Goal: Find specific page/section: Find specific page/section

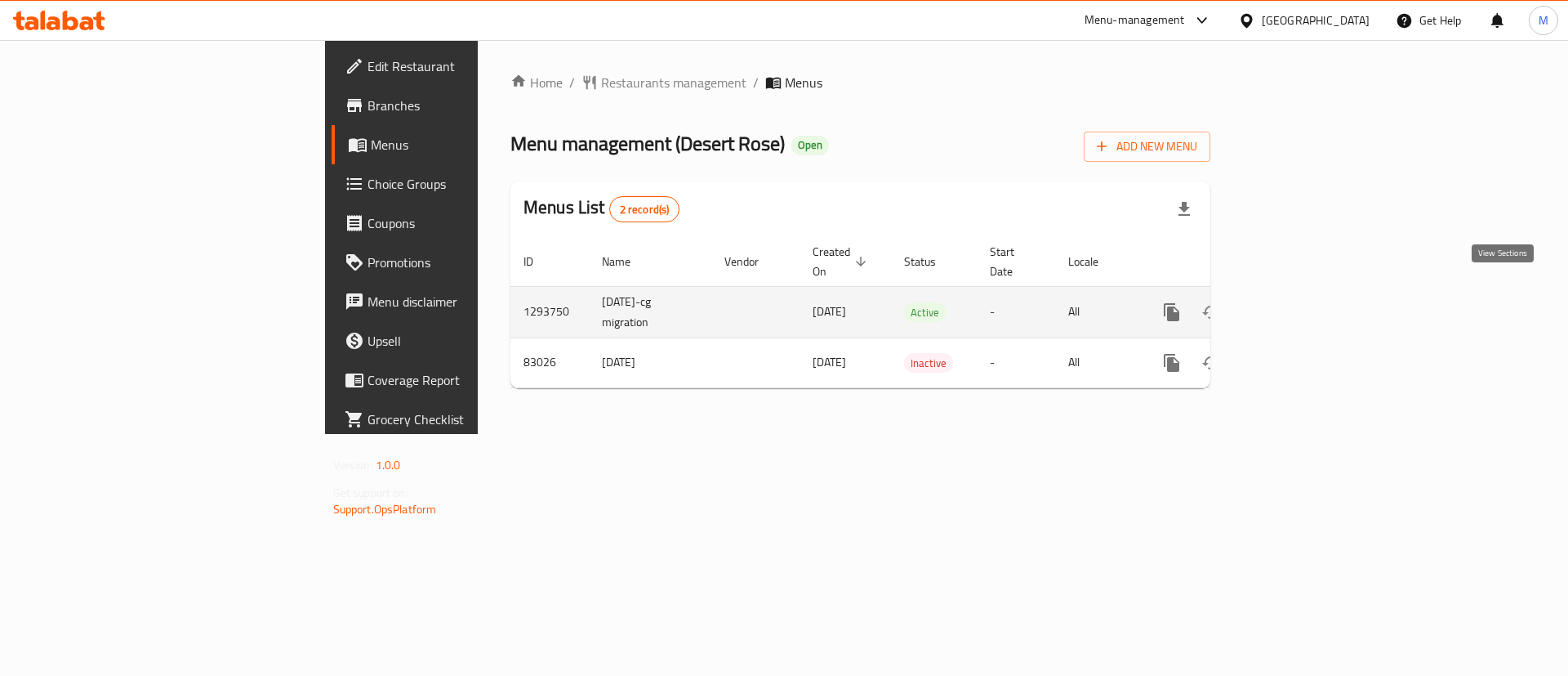
click at [1300, 302] on icon "enhanced table" at bounding box center [1290, 312] width 20 height 20
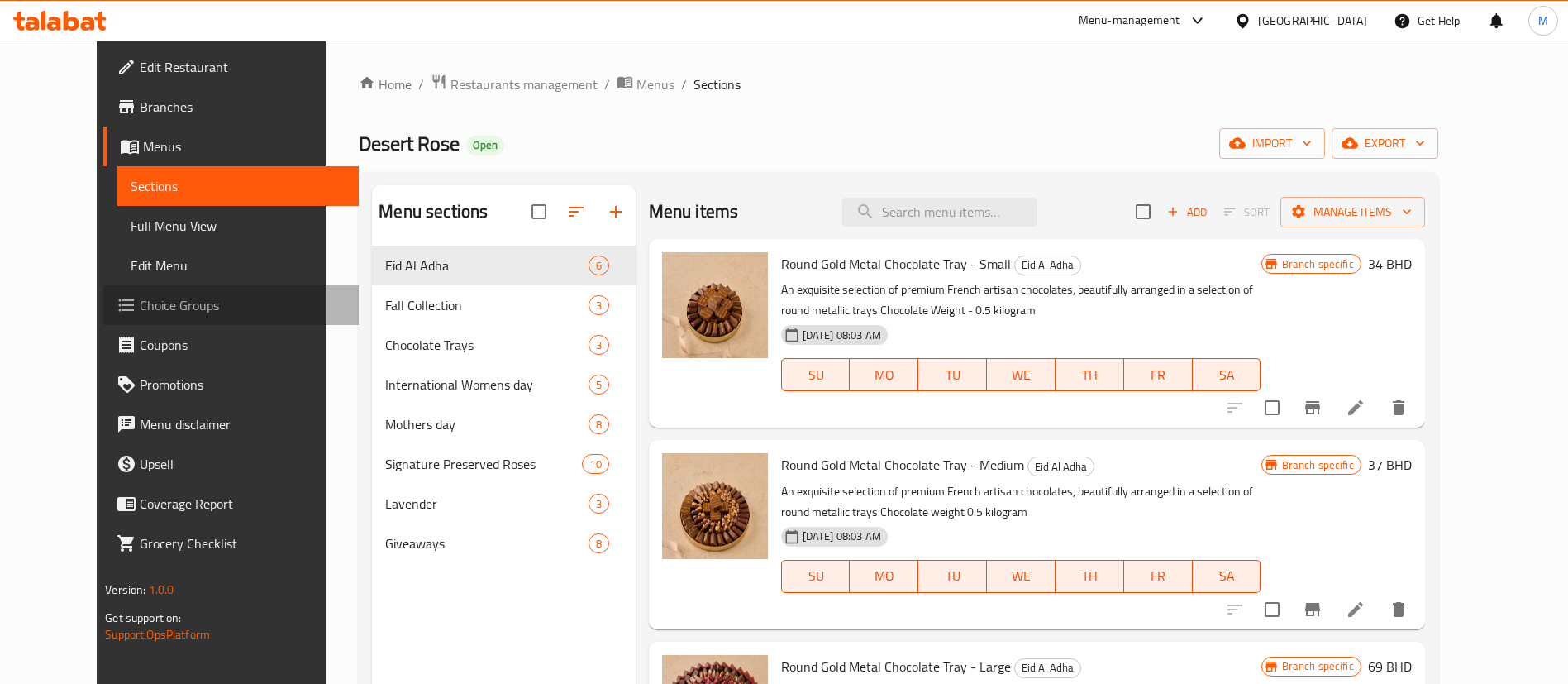
click at [139, 297] on span "Choice Groups" at bounding box center [242, 306] width 206 height 20
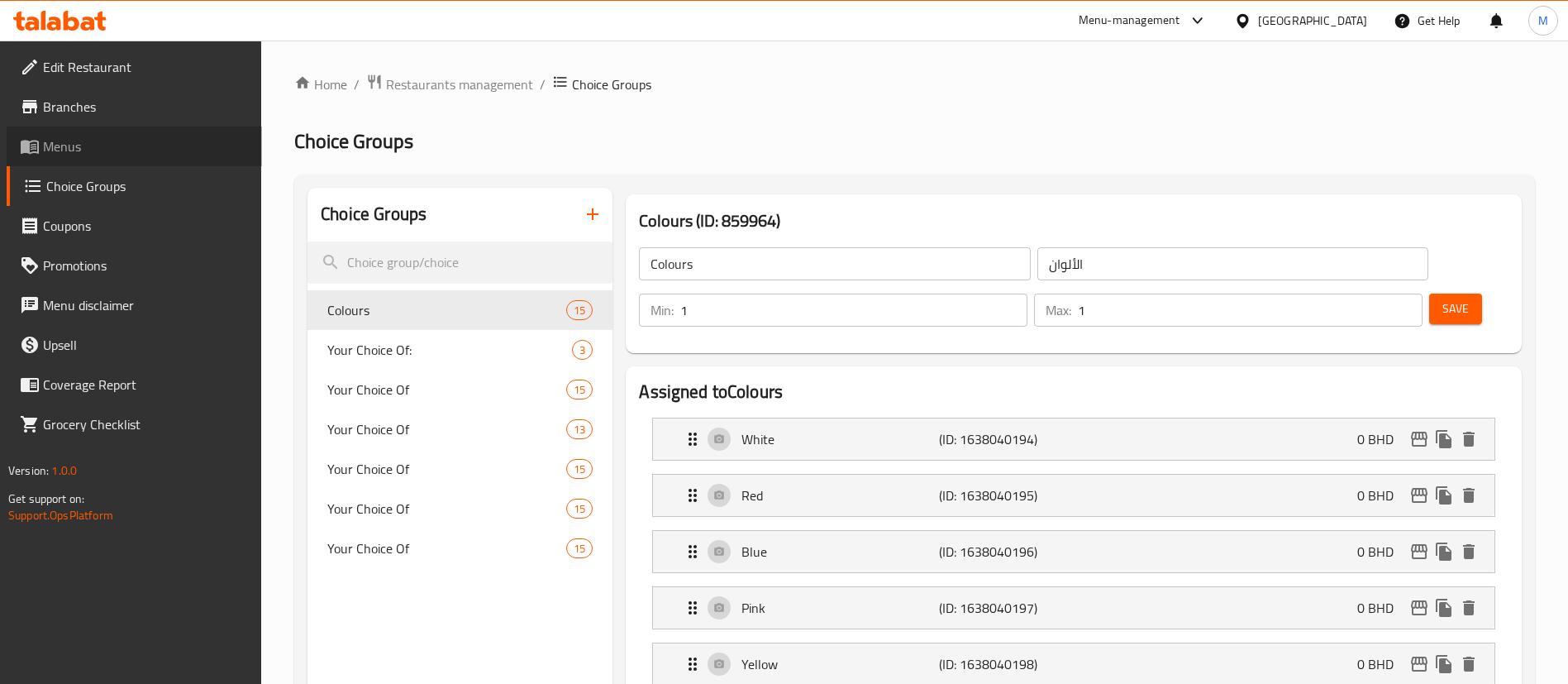
click at [114, 134] on link "Menus" at bounding box center [134, 146] width 255 height 39
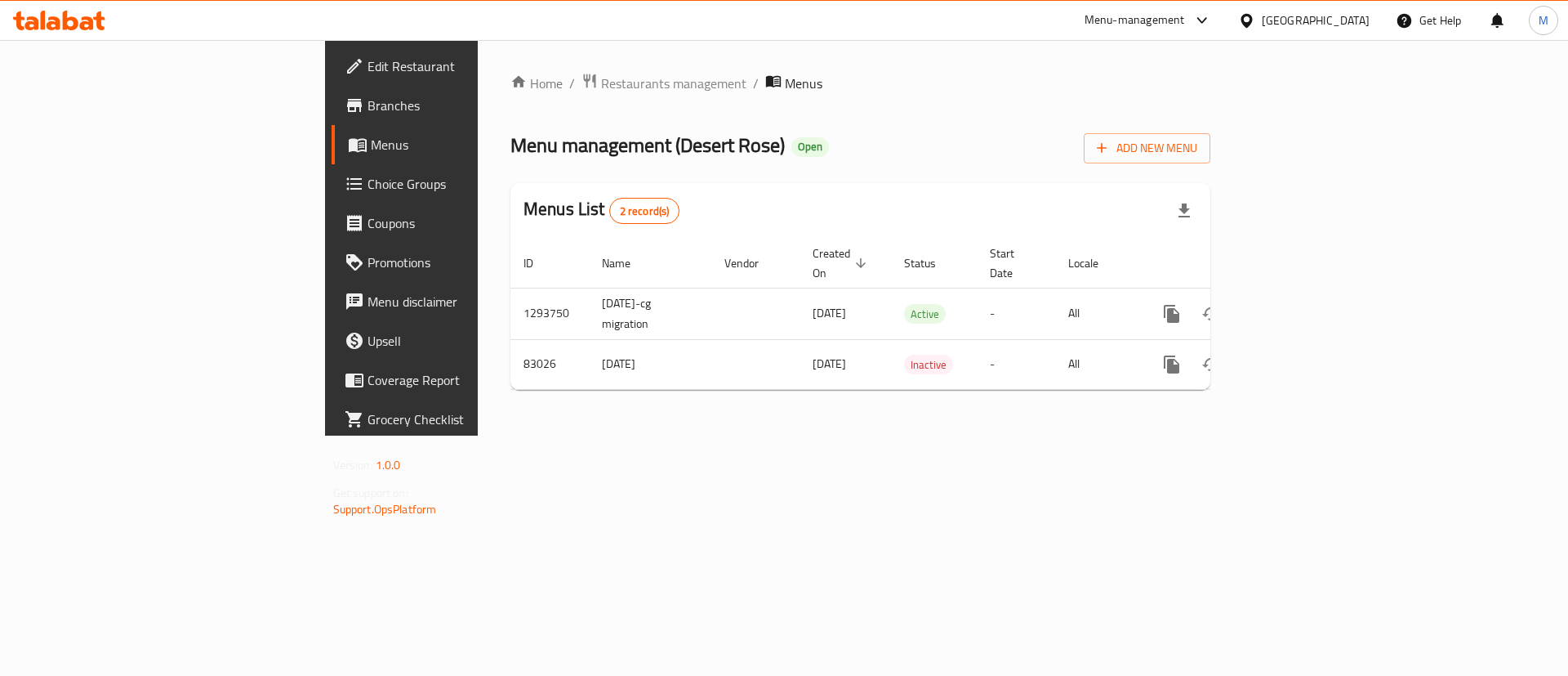
click at [767, 157] on div "Menu management ( Desert Rose ) Open Add New Menu" at bounding box center [861, 145] width 700 height 37
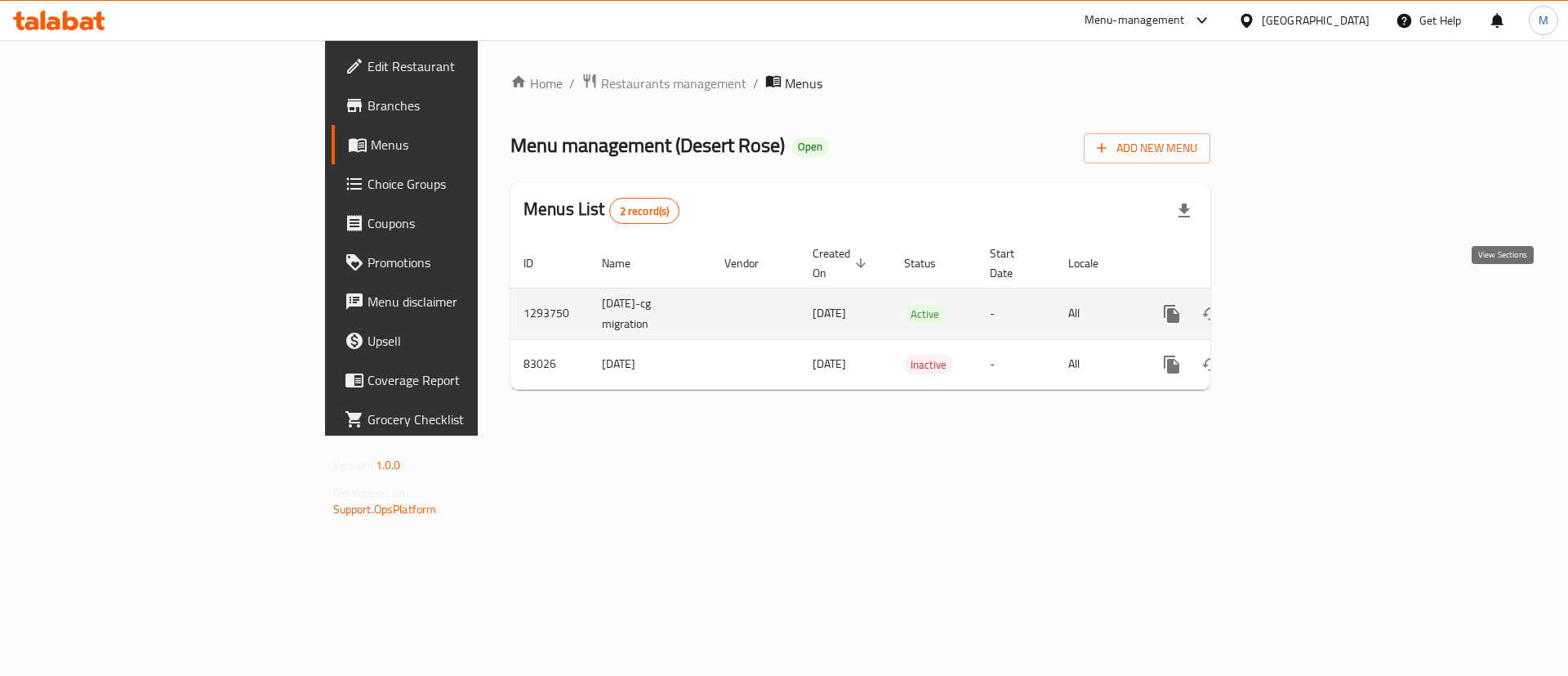
click at [1300, 304] on icon "enhanced table" at bounding box center [1290, 314] width 20 height 20
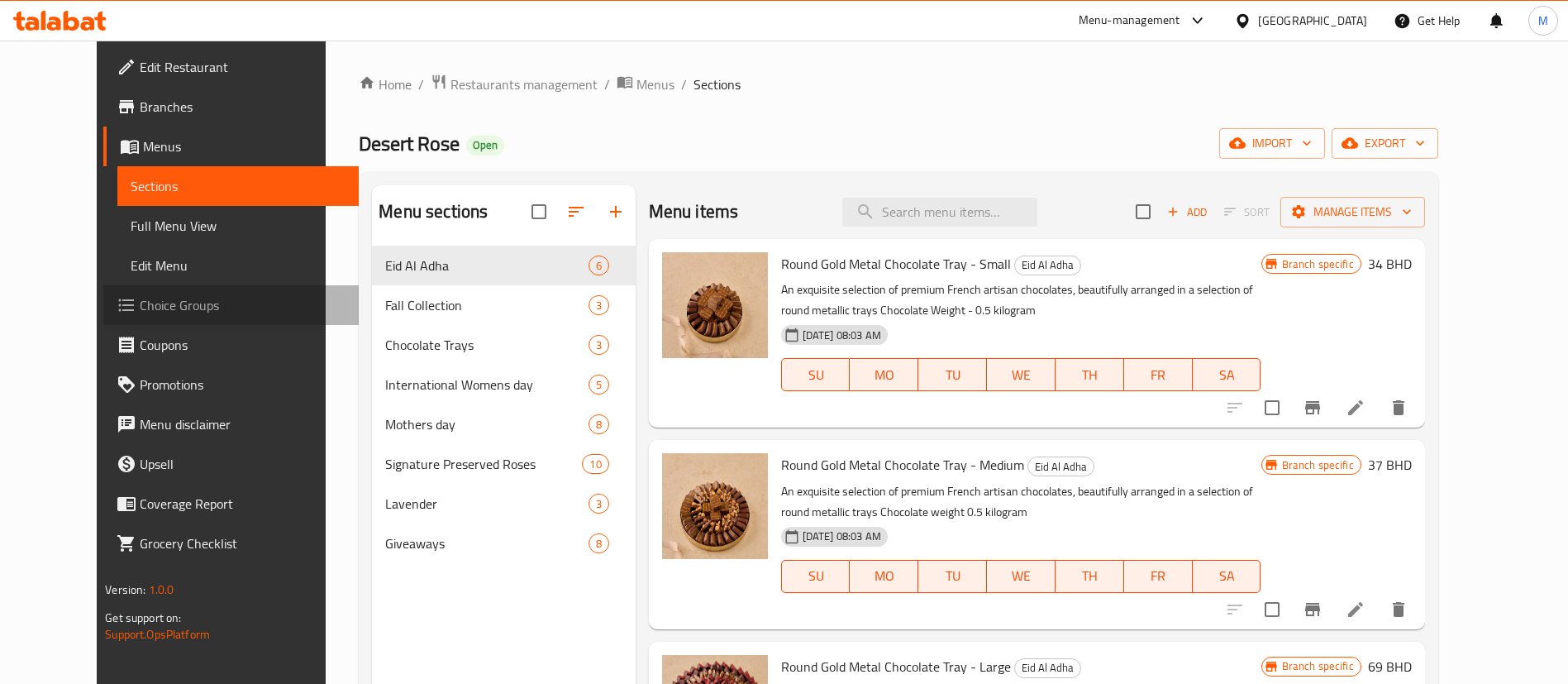
click at [145, 312] on span "Choice Groups" at bounding box center [242, 306] width 206 height 20
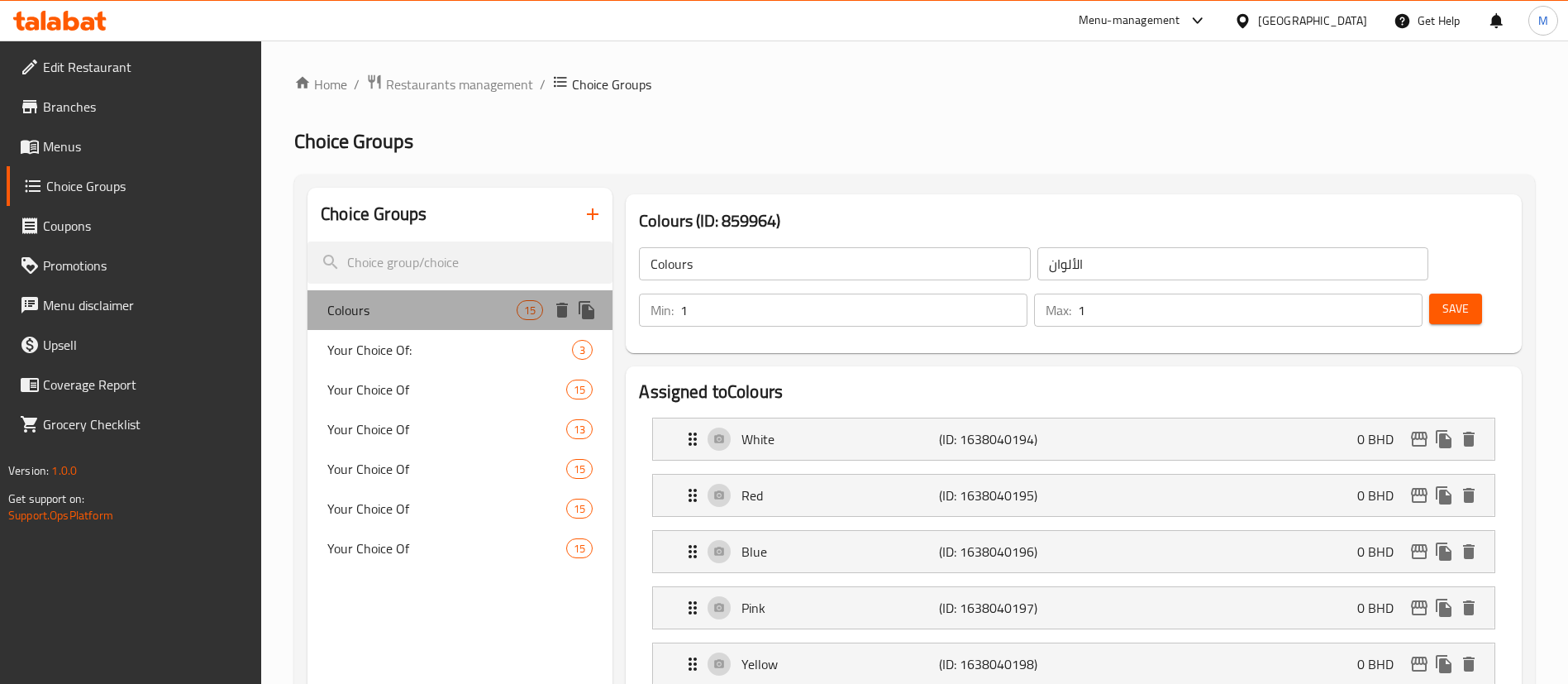
click at [453, 312] on span "Colours" at bounding box center [422, 310] width 189 height 20
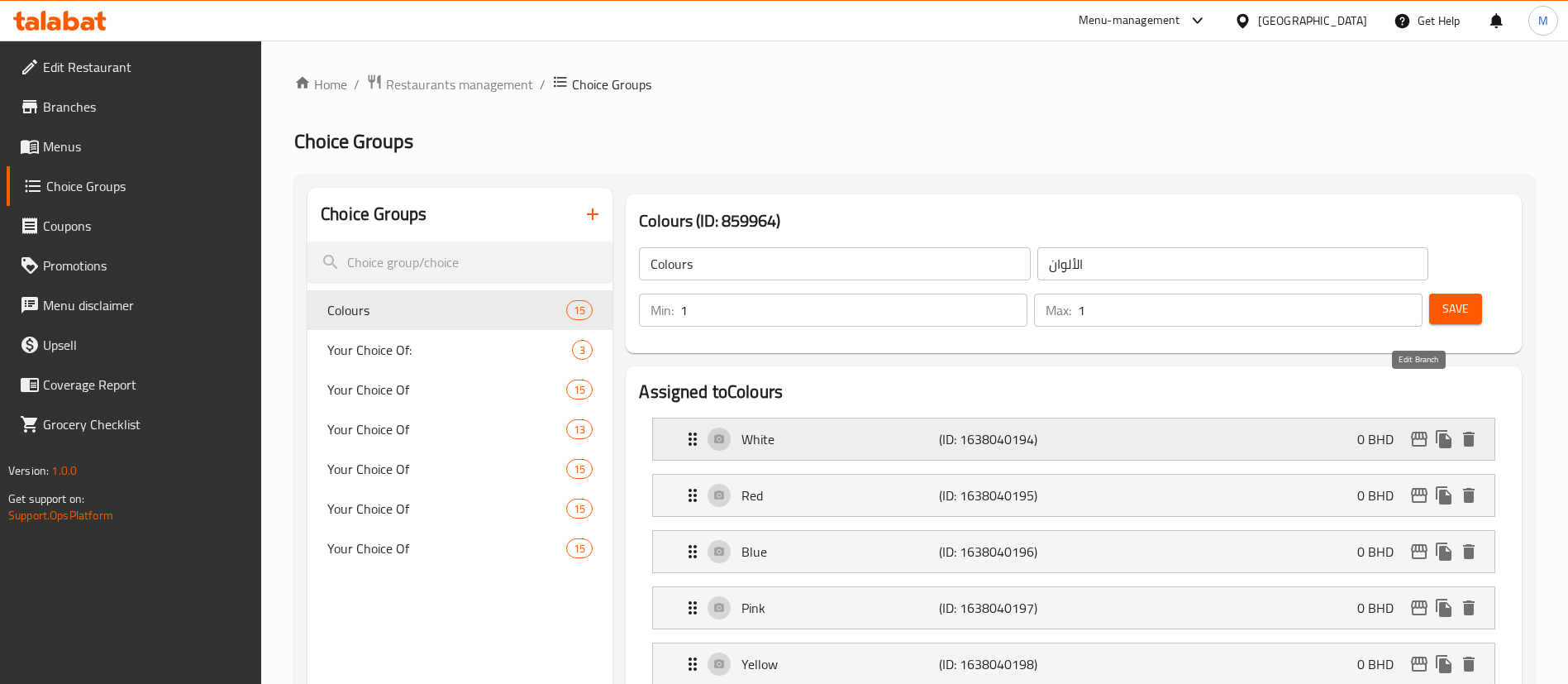
click at [1423, 429] on icon "edit" at bounding box center [1419, 439] width 20 height 20
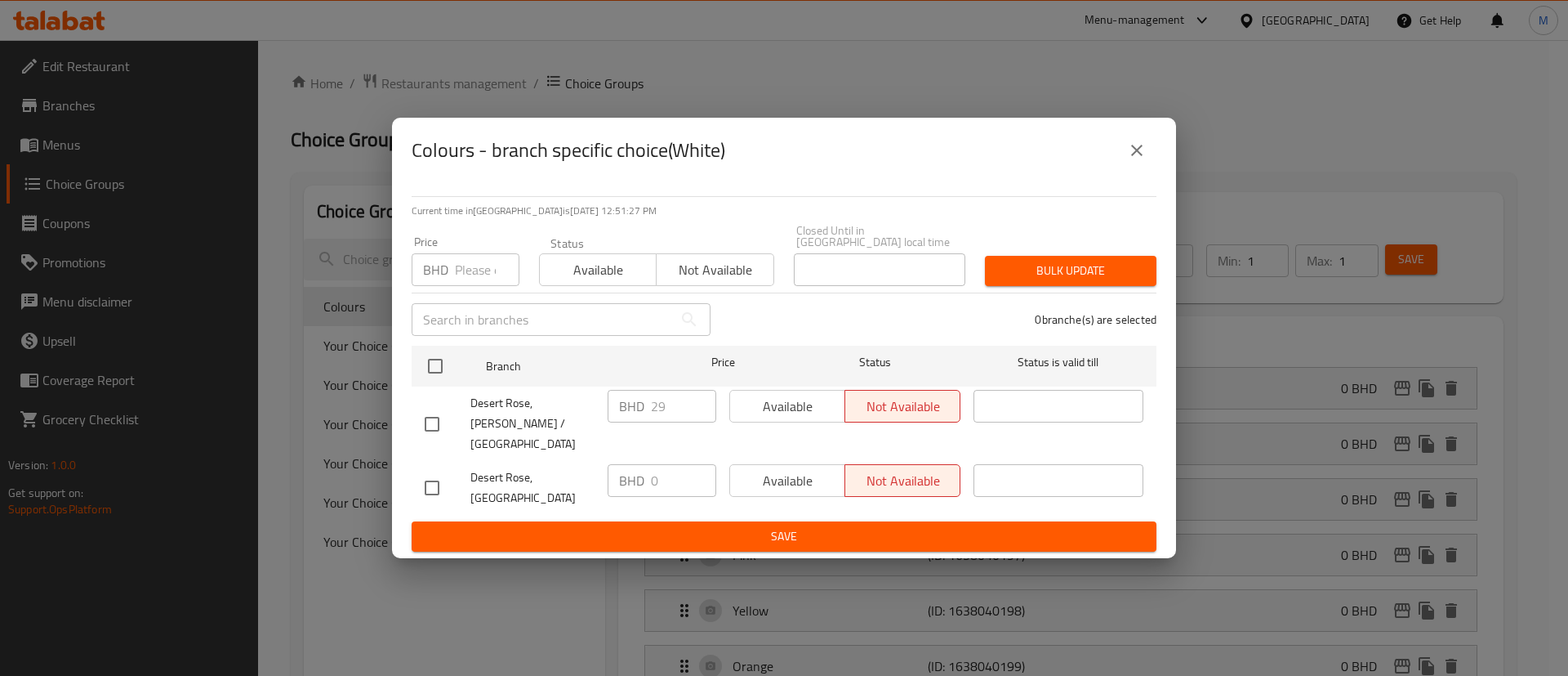
click at [1133, 161] on icon "close" at bounding box center [1137, 151] width 20 height 20
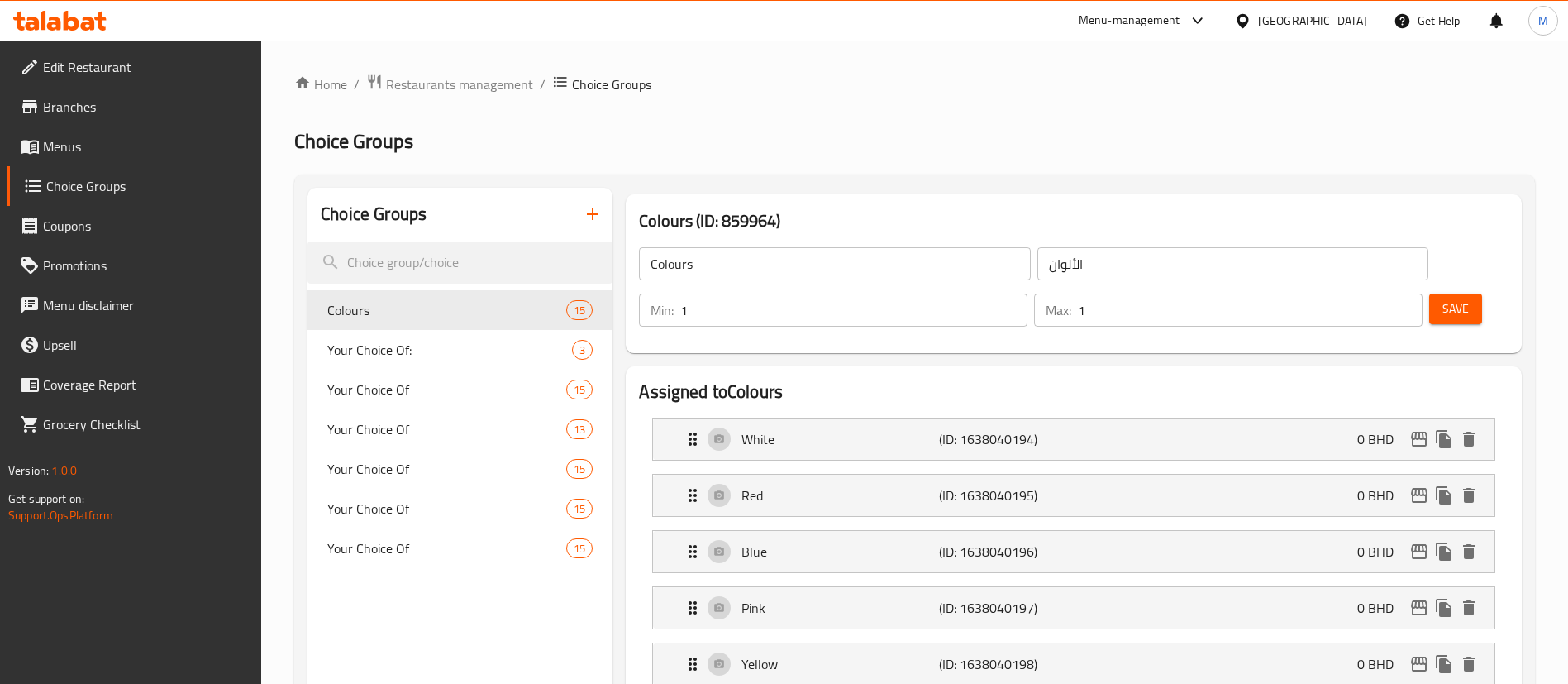
click at [94, 101] on span "Branches" at bounding box center [146, 107] width 206 height 20
